Goal: Navigation & Orientation: Find specific page/section

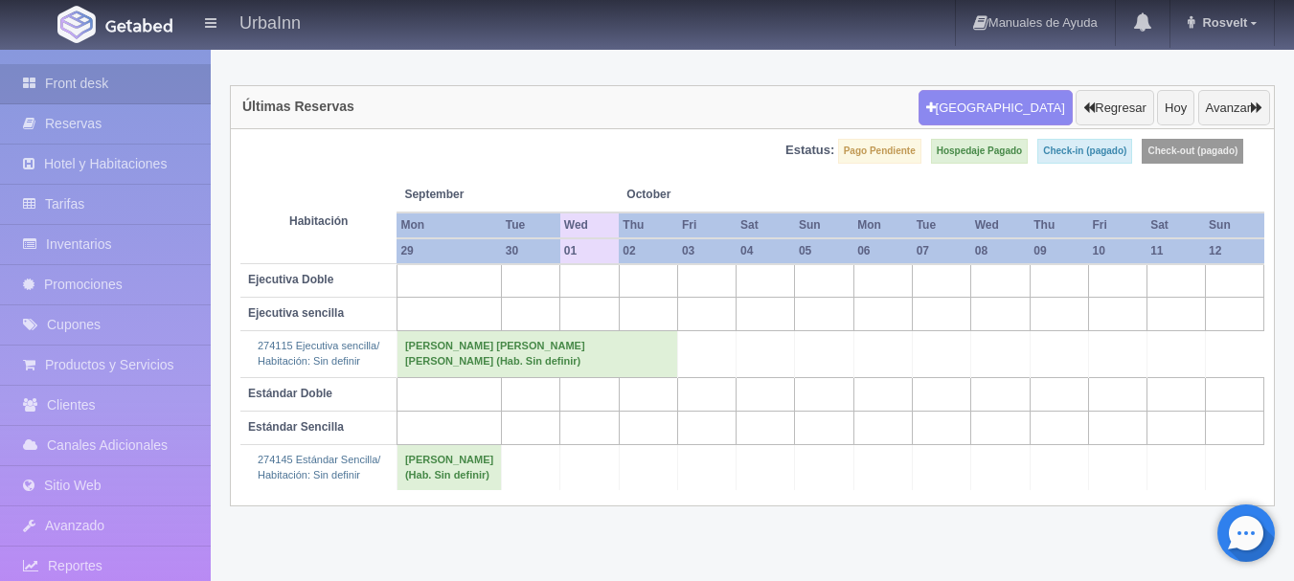
scroll to position [132, 0]
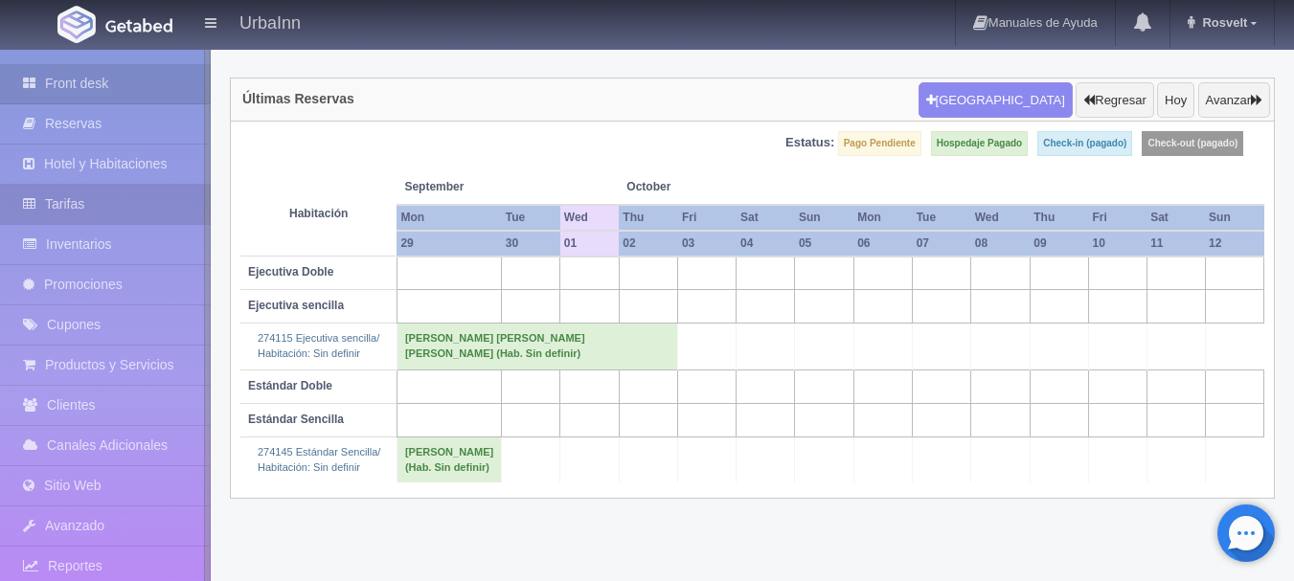
click at [65, 198] on link "Tarifas" at bounding box center [105, 204] width 211 height 39
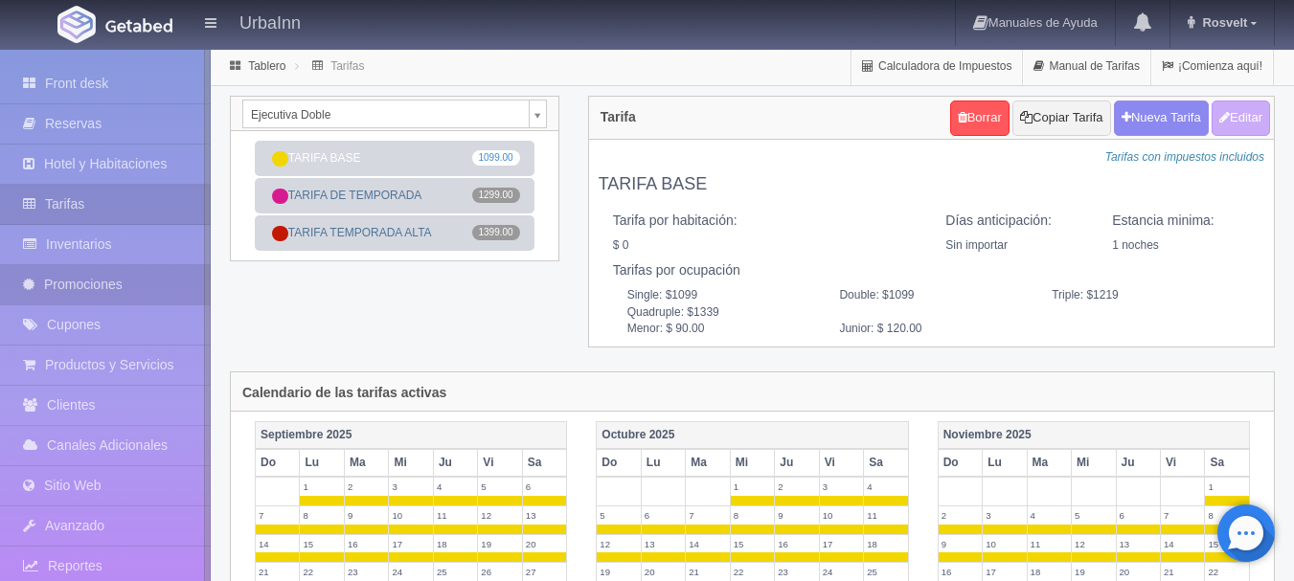
click at [50, 286] on link "Promociones" at bounding box center [105, 284] width 211 height 39
